Goal: Use online tool/utility: Use online tool/utility

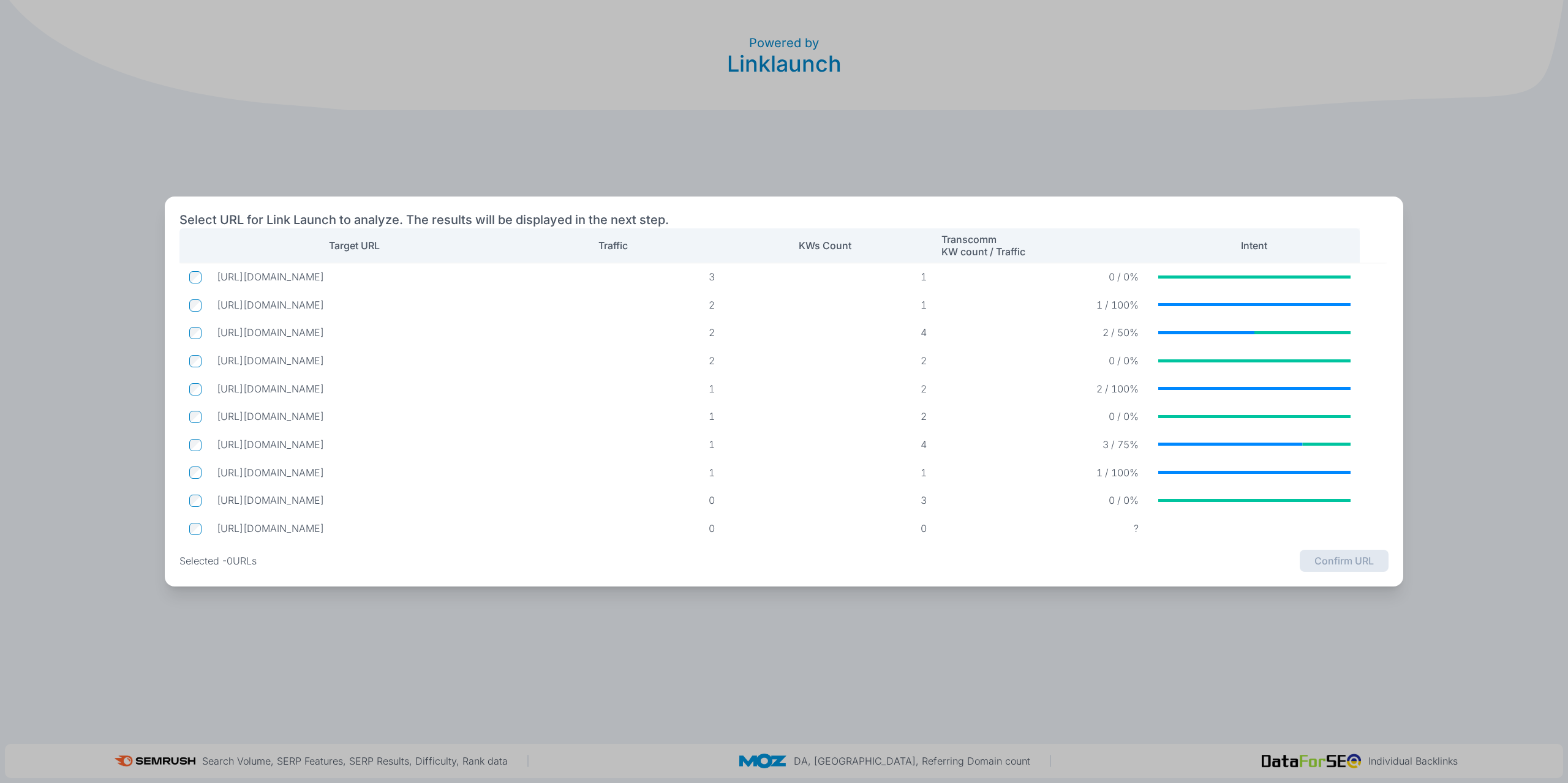
click at [202, 393] on td at bounding box center [193, 388] width 28 height 23
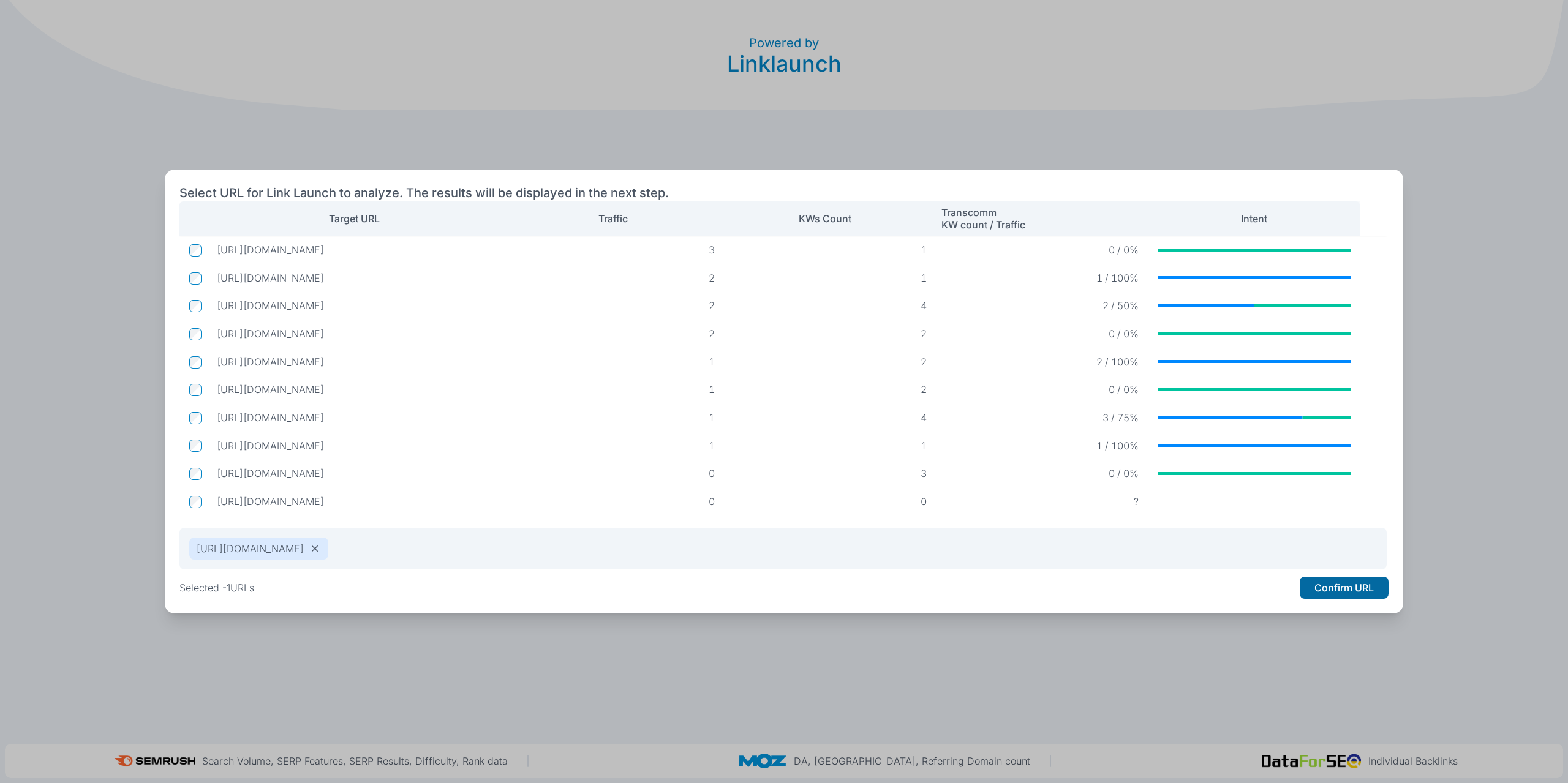
click at [1319, 589] on button "Confirm URL" at bounding box center [1344, 587] width 89 height 22
click at [1317, 587] on button "Confirm URL" at bounding box center [1344, 587] width 89 height 22
